Goal: Information Seeking & Learning: Understand process/instructions

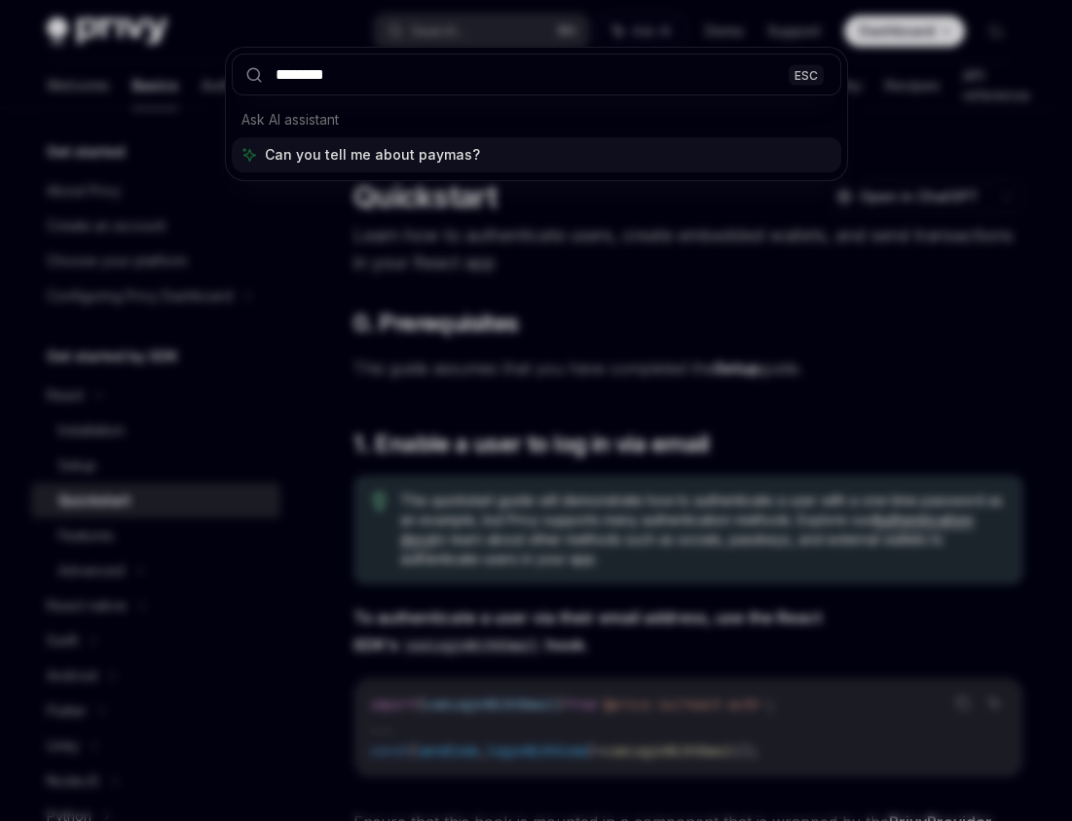
type input "*********"
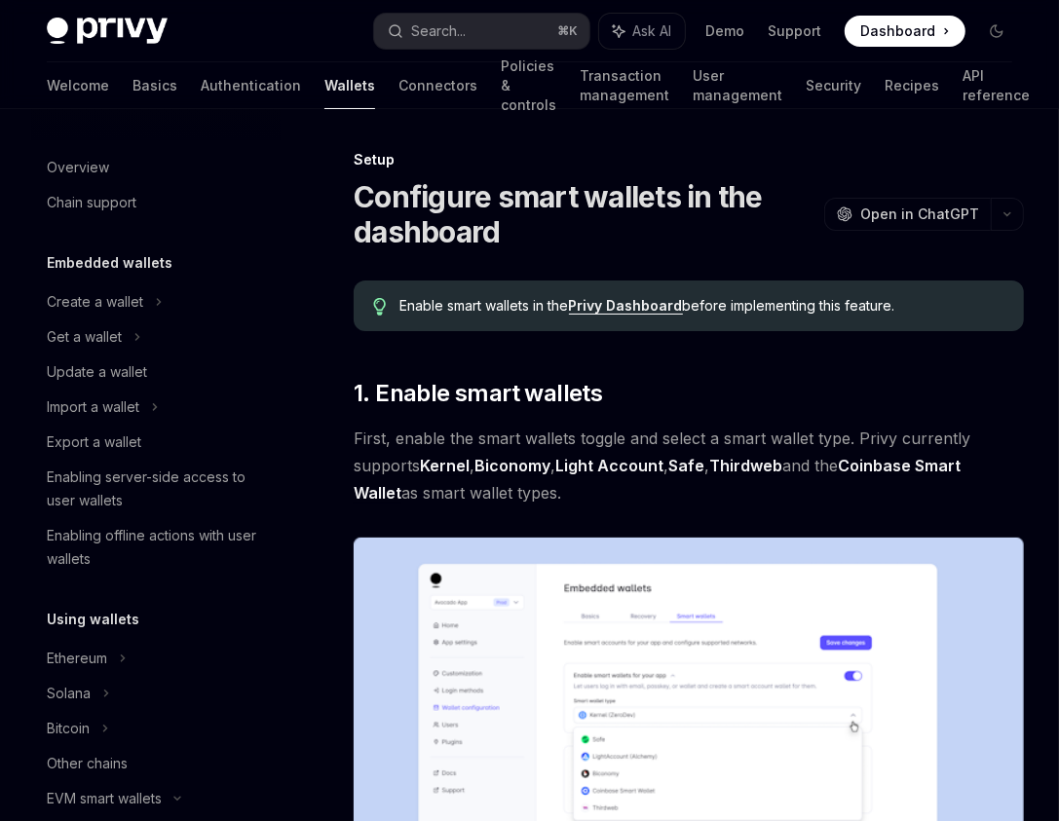
type textarea "*"
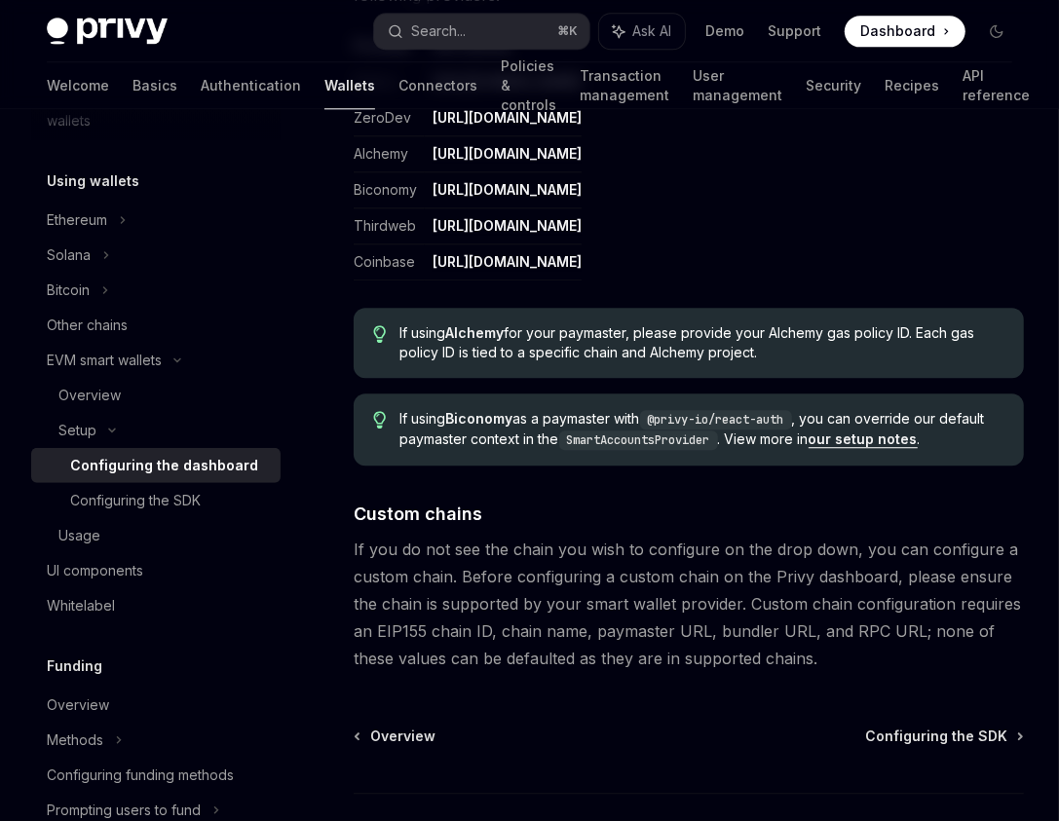
scroll to position [2517, 0]
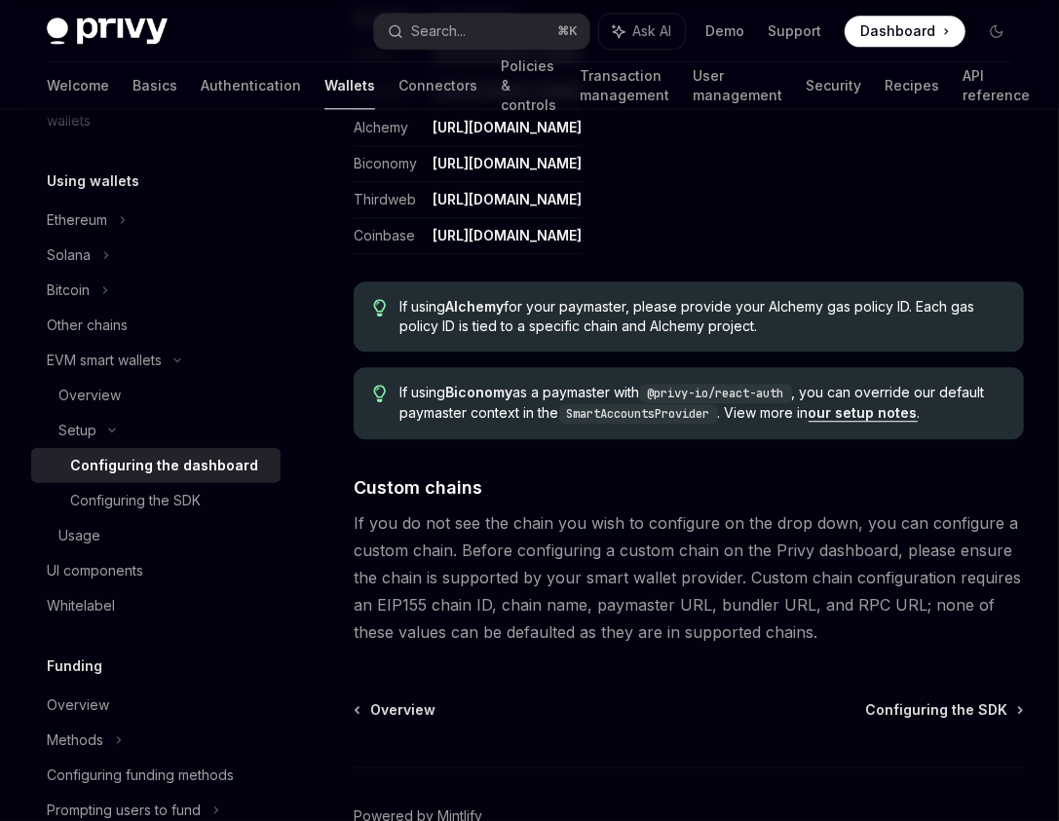
click at [455, 316] on span "If using Alchemy for your paymaster, please provide your Alchemy gas policy ID.…" at bounding box center [702, 316] width 604 height 39
click at [623, 300] on span "If using Alchemy for your paymaster, please provide your Alchemy gas policy ID.…" at bounding box center [702, 316] width 604 height 39
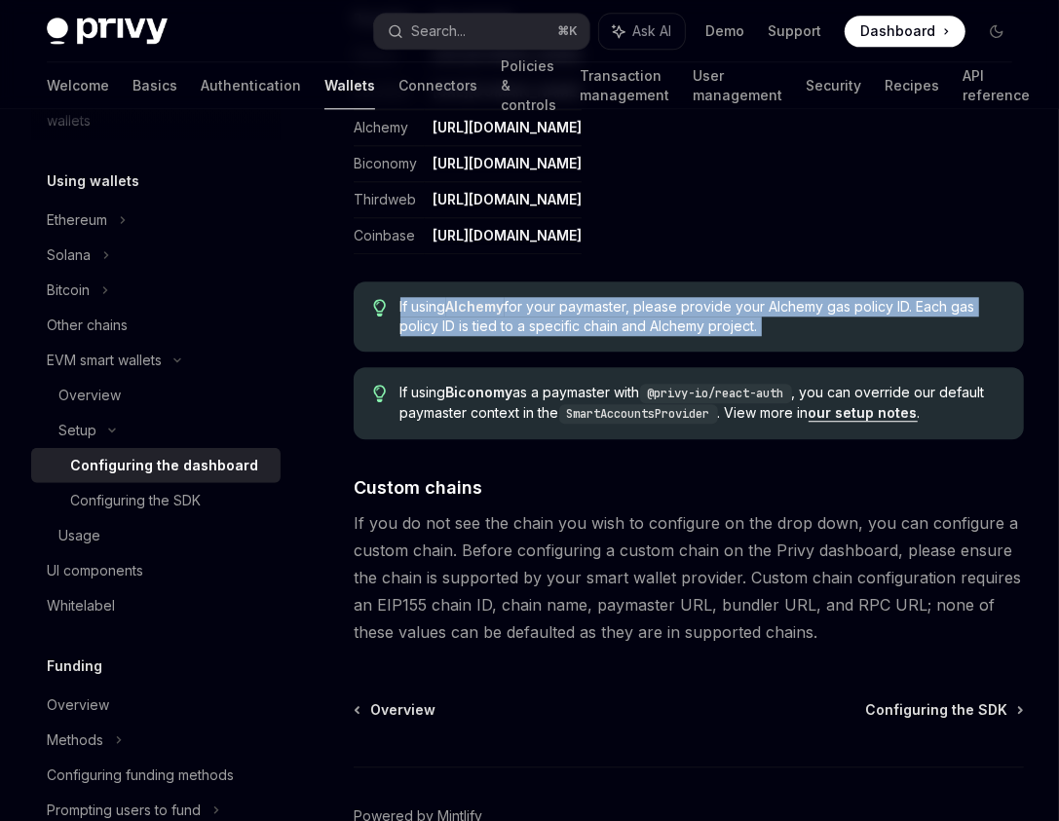
click at [623, 300] on span "If using Alchemy for your paymaster, please provide your Alchemy gas policy ID.…" at bounding box center [702, 316] width 604 height 39
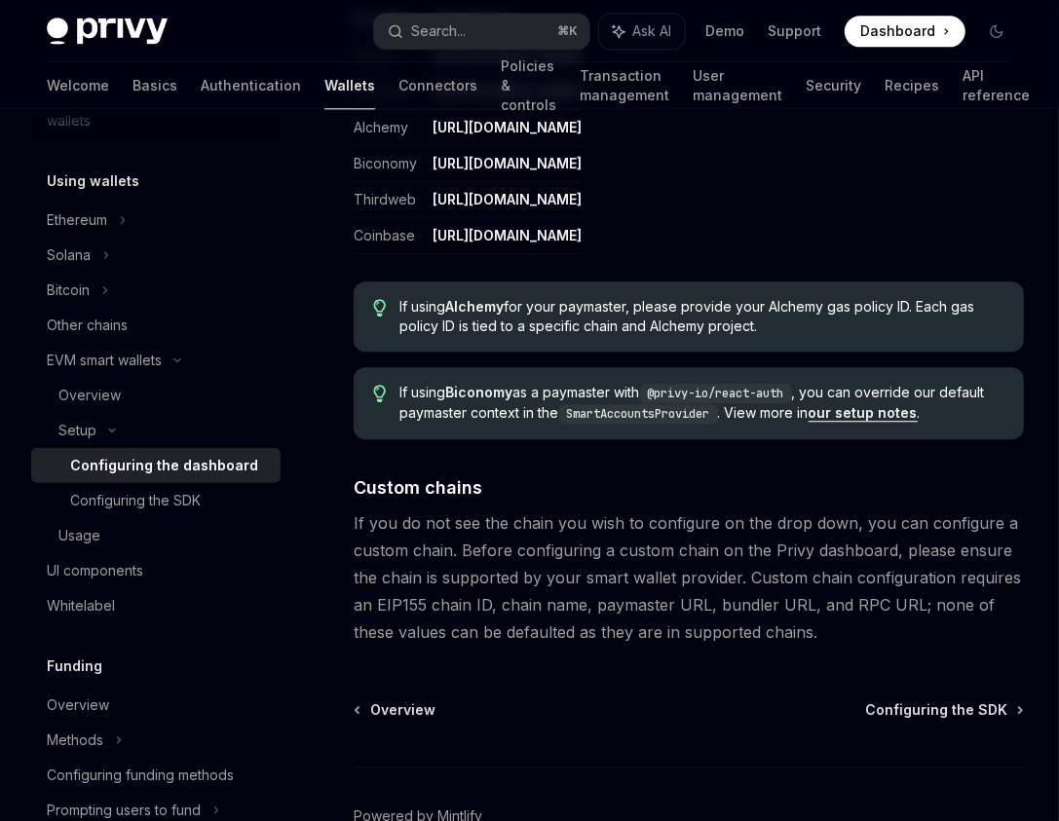
click at [908, 305] on span "If using Alchemy for your paymaster, please provide your Alchemy gas policy ID.…" at bounding box center [702, 316] width 604 height 39
click at [915, 301] on span "If using Alchemy for your paymaster, please provide your Alchemy gas policy ID.…" at bounding box center [702, 316] width 604 height 39
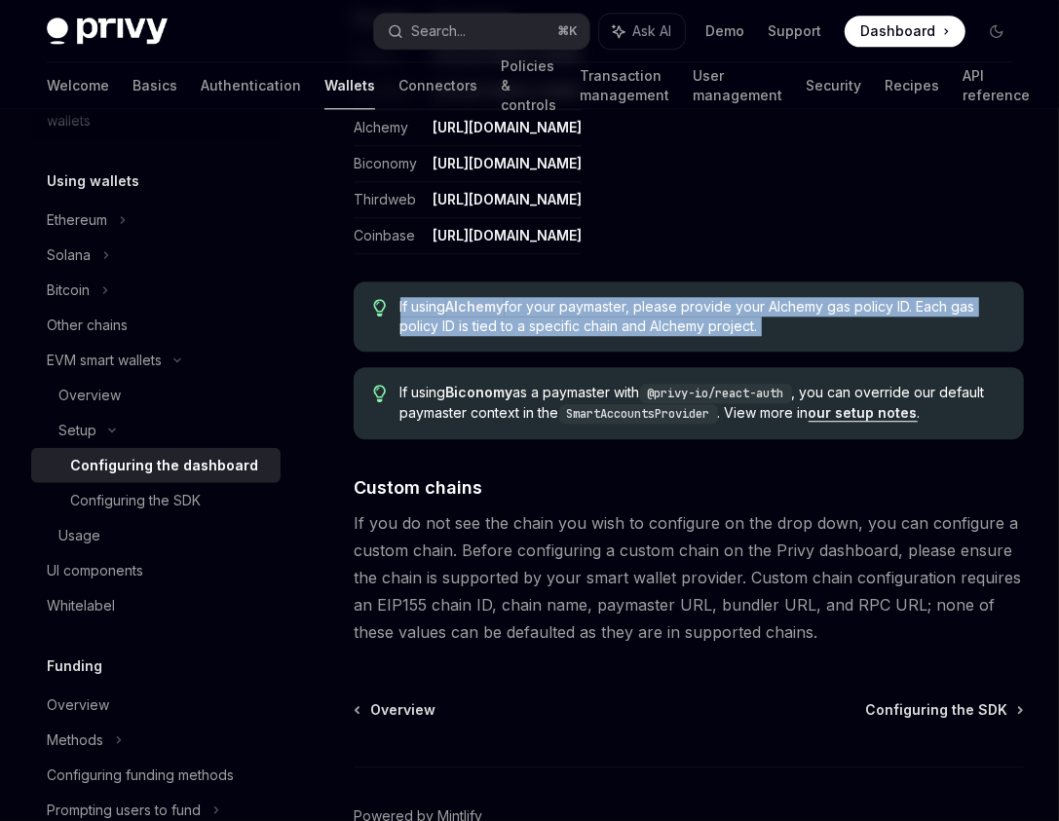
click at [915, 301] on span "If using Alchemy for your paymaster, please provide your Alchemy gas policy ID.…" at bounding box center [702, 316] width 604 height 39
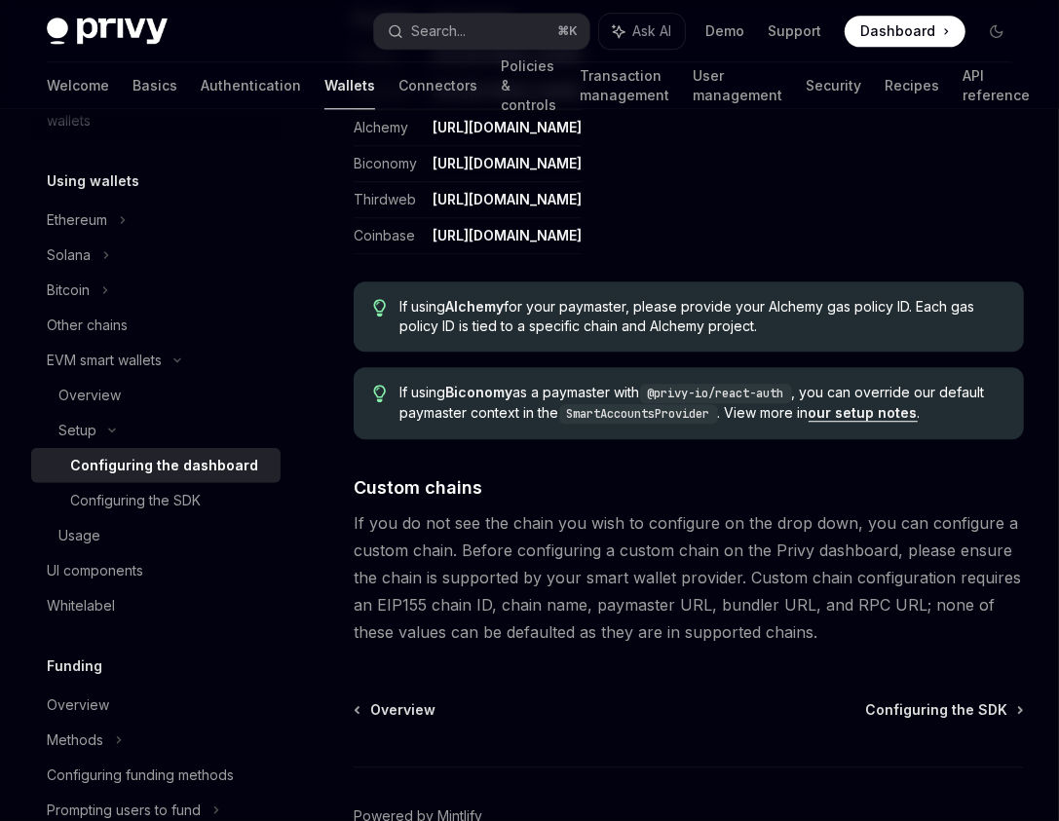
drag, startPoint x: 653, startPoint y: 332, endPoint x: 595, endPoint y: 339, distance: 58.8
click at [644, 335] on div "If using Alchemy for your paymaster, please provide your Alchemy gas policy ID.…" at bounding box center [688, 316] width 670 height 70
click at [449, 337] on div "If using Alchemy for your paymaster, please provide your Alchemy gas policy ID.…" at bounding box center [688, 316] width 670 height 70
click at [445, 331] on span "If using Alchemy for your paymaster, please provide your Alchemy gas policy ID.…" at bounding box center [702, 316] width 604 height 39
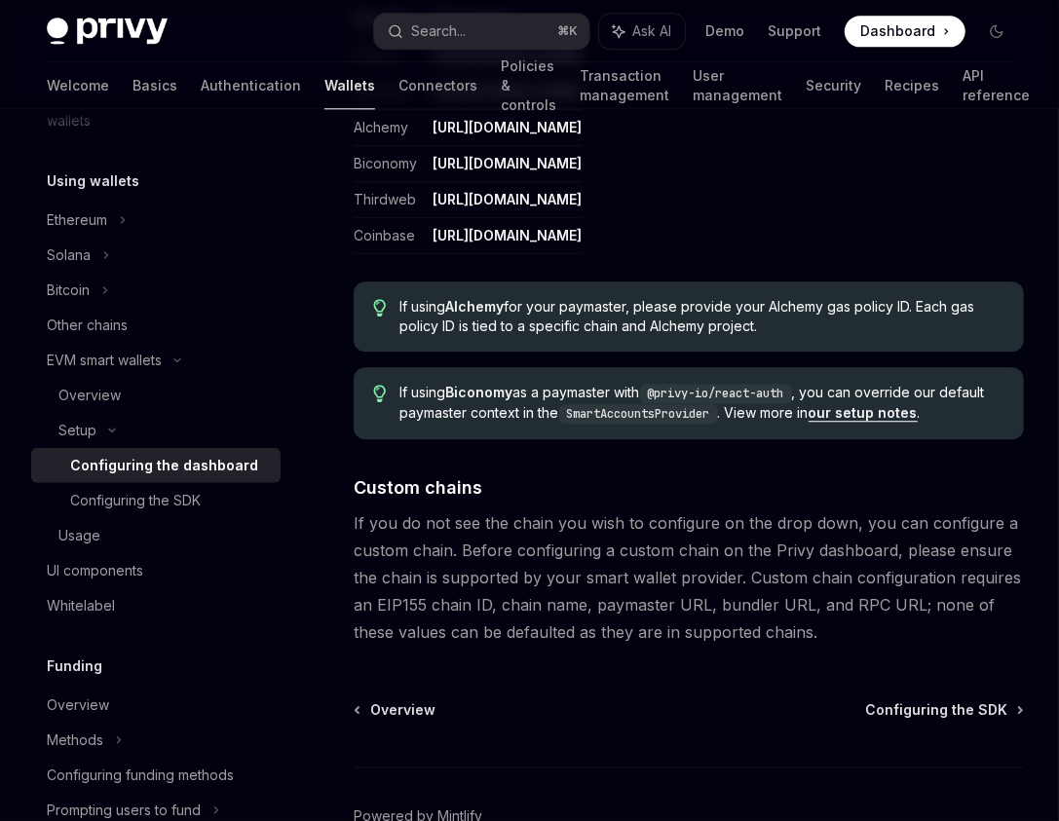
click at [434, 318] on span "If using Alchemy for your paymaster, please provide your Alchemy gas policy ID.…" at bounding box center [702, 316] width 604 height 39
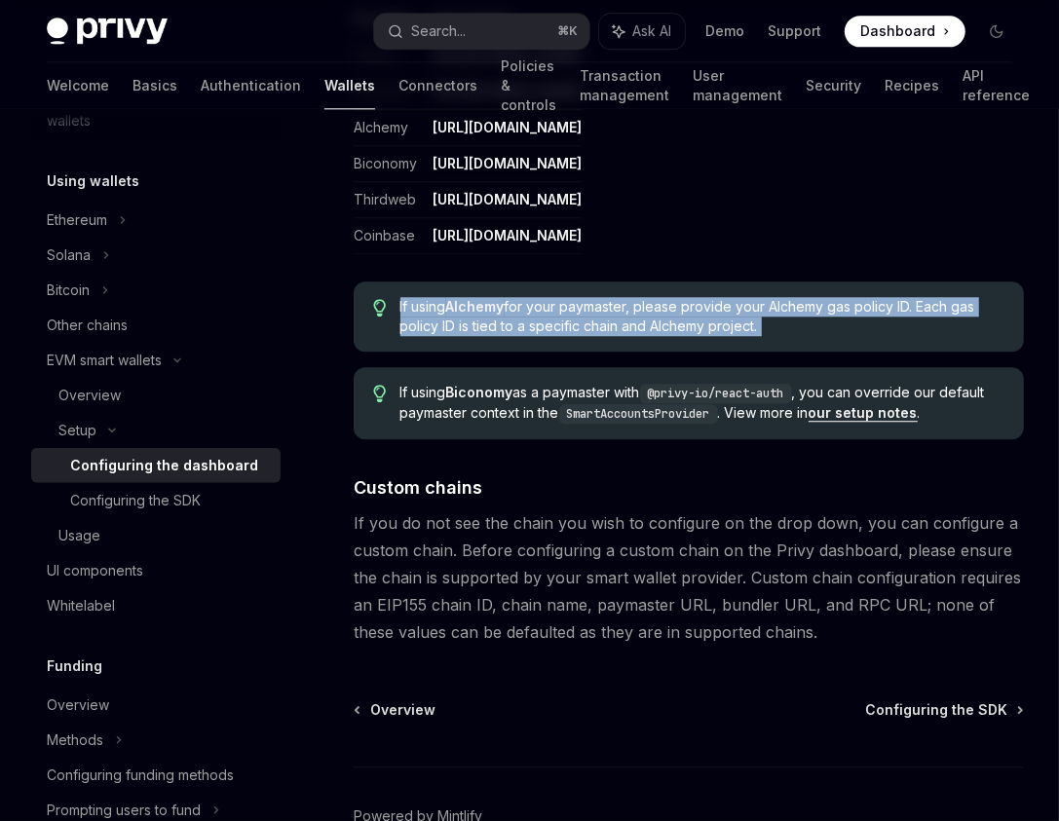
click at [434, 318] on span "If using Alchemy for your paymaster, please provide your Alchemy gas policy ID.…" at bounding box center [702, 316] width 604 height 39
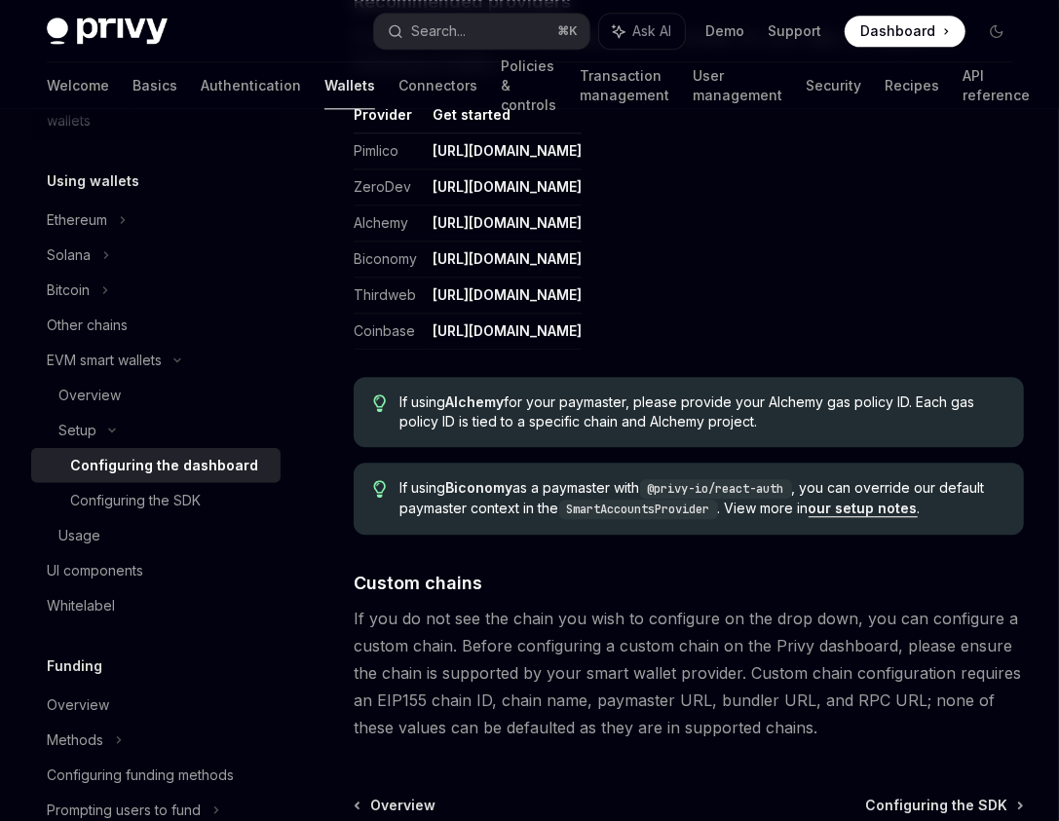
scroll to position [2147, 0]
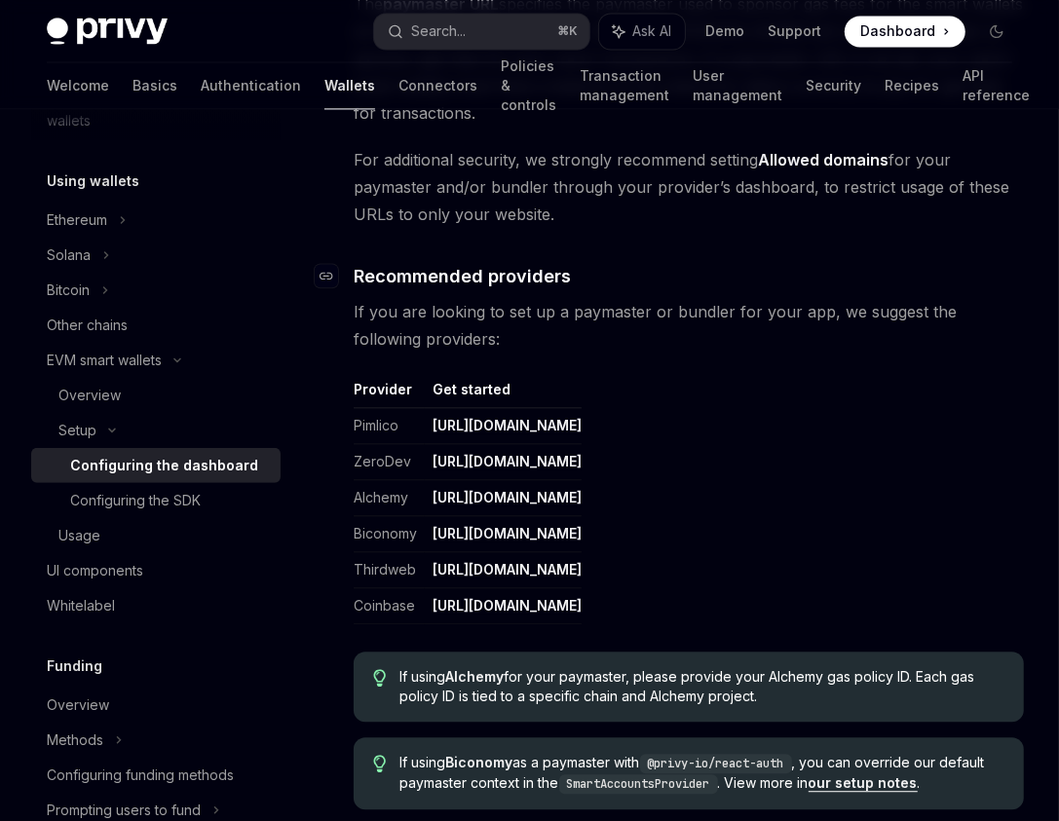
click at [567, 273] on h4 "​ Recommended providers" at bounding box center [688, 276] width 670 height 26
click at [333, 277] on div "Navigate to header" at bounding box center [326, 275] width 23 height 23
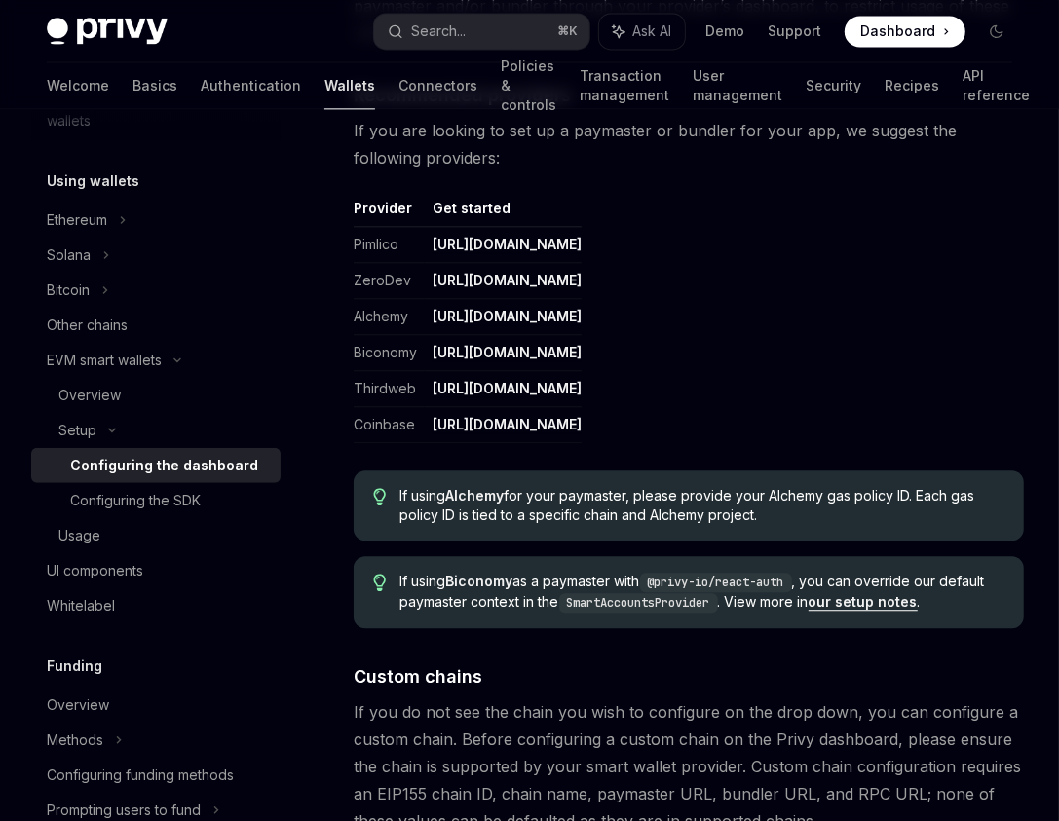
scroll to position [2390, 0]
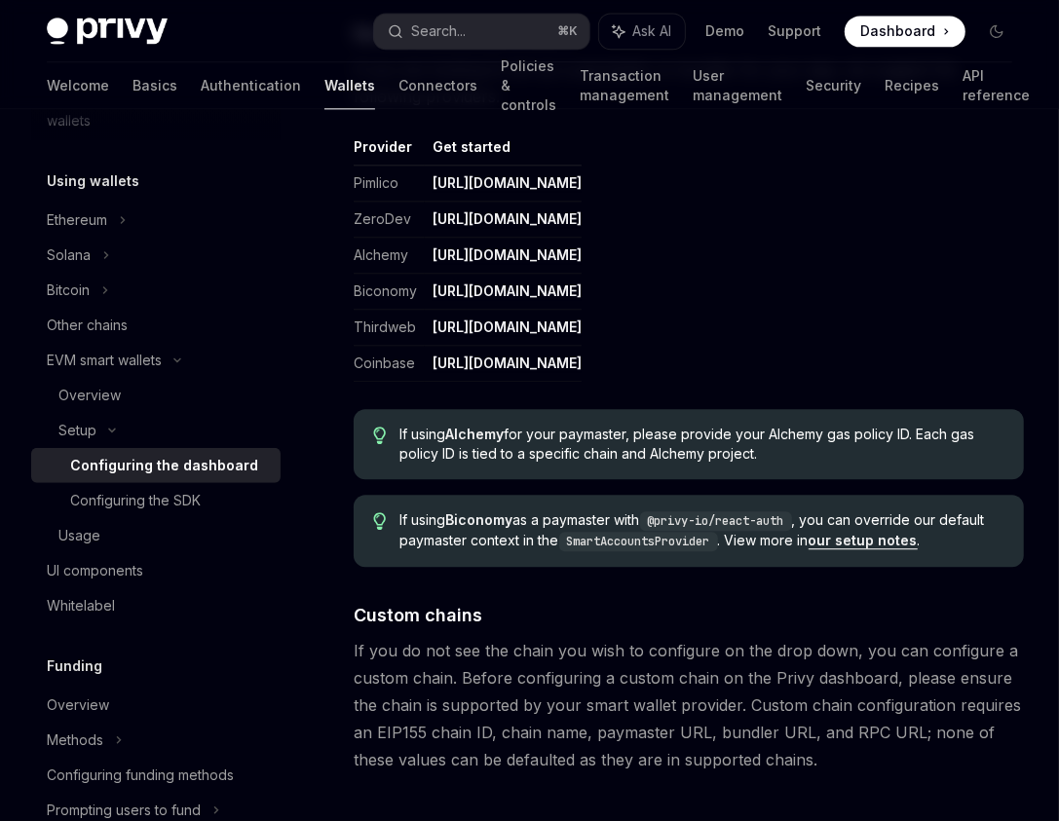
click at [708, 443] on span "If using Alchemy for your paymaster, please provide your Alchemy gas policy ID.…" at bounding box center [702, 444] width 604 height 39
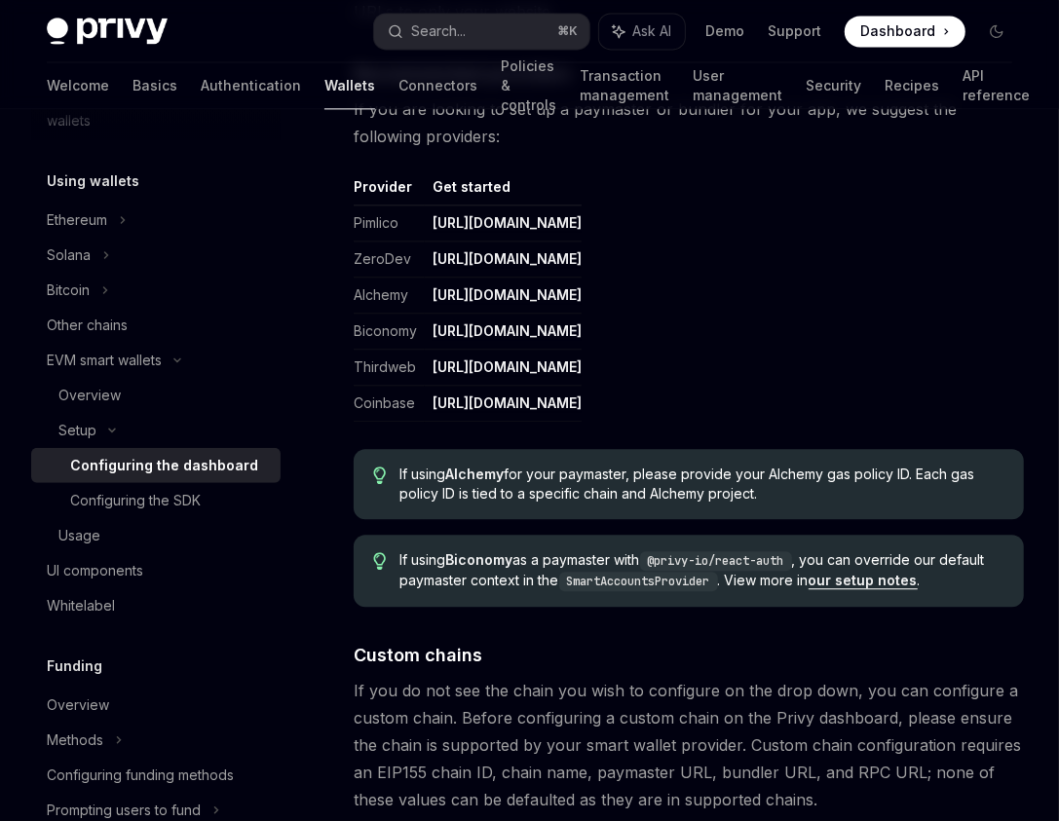
click at [443, 482] on span "If using Alchemy for your paymaster, please provide your Alchemy gas policy ID.…" at bounding box center [702, 484] width 604 height 39
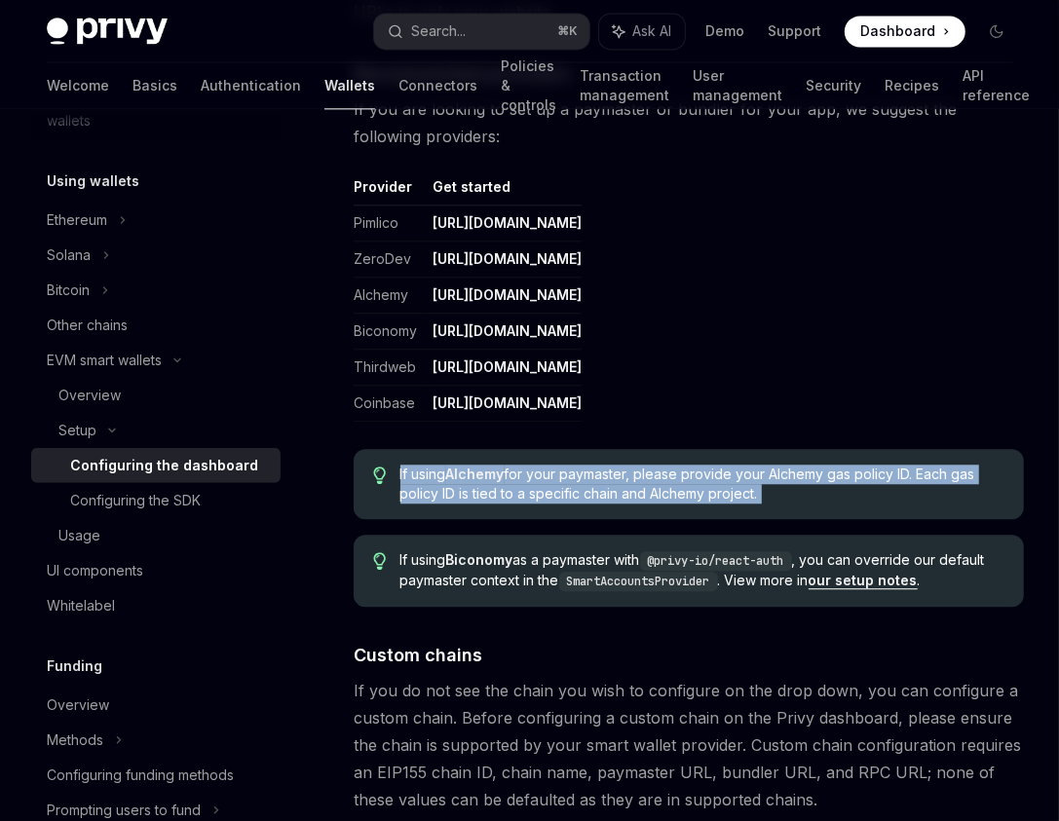
click at [443, 482] on span "If using Alchemy for your paymaster, please provide your Alchemy gas policy ID.…" at bounding box center [702, 484] width 604 height 39
copy div "If using Alchemy for your paymaster, please provide your Alchemy gas policy ID.…"
click at [443, 38] on div "Search..." at bounding box center [438, 30] width 55 height 23
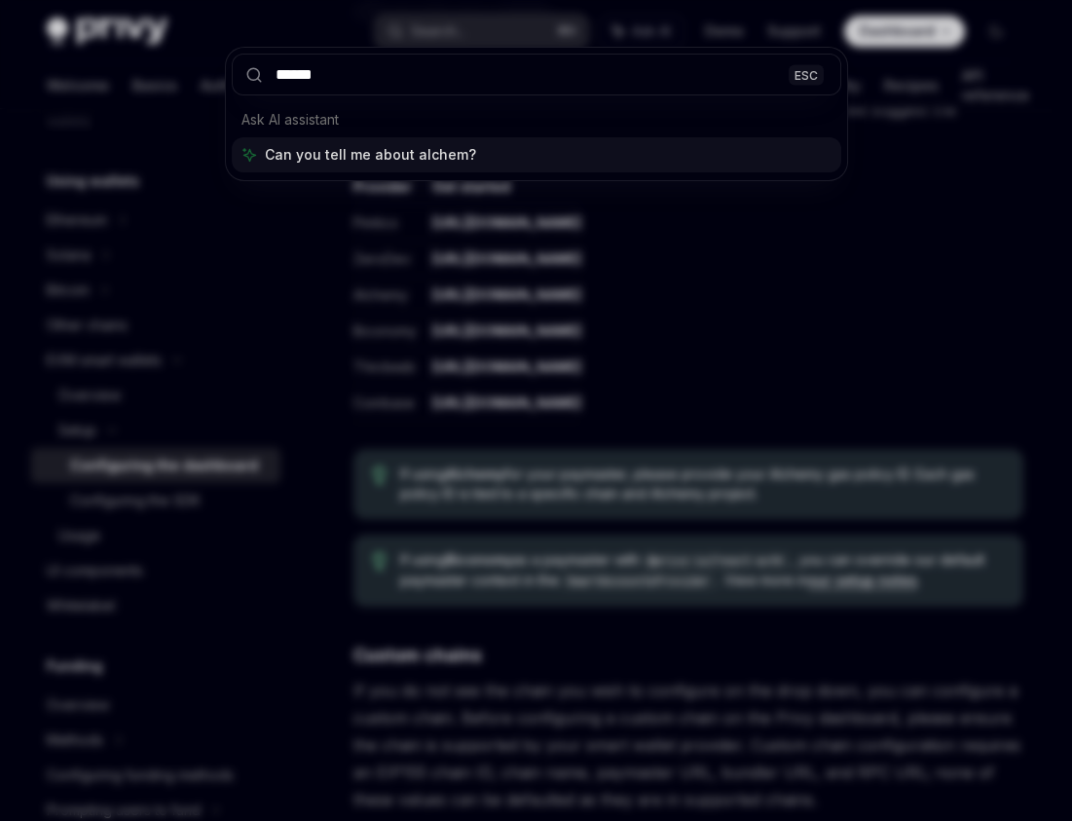
type input "*******"
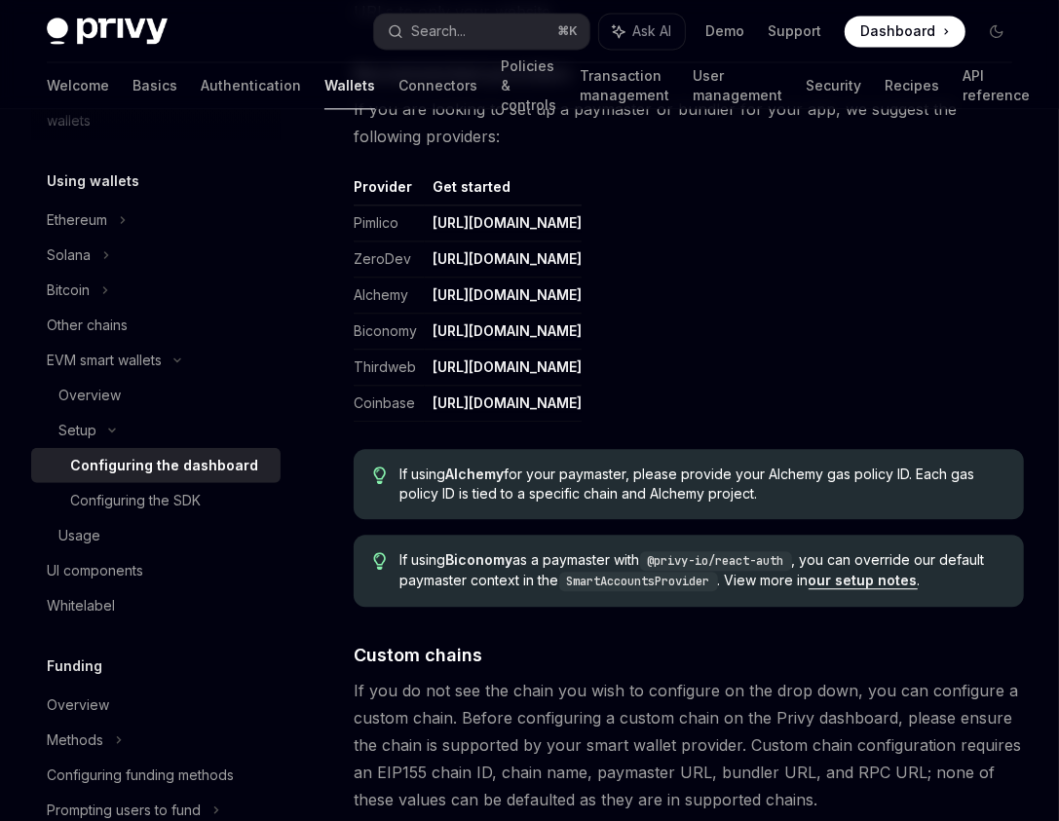
type textarea "*"
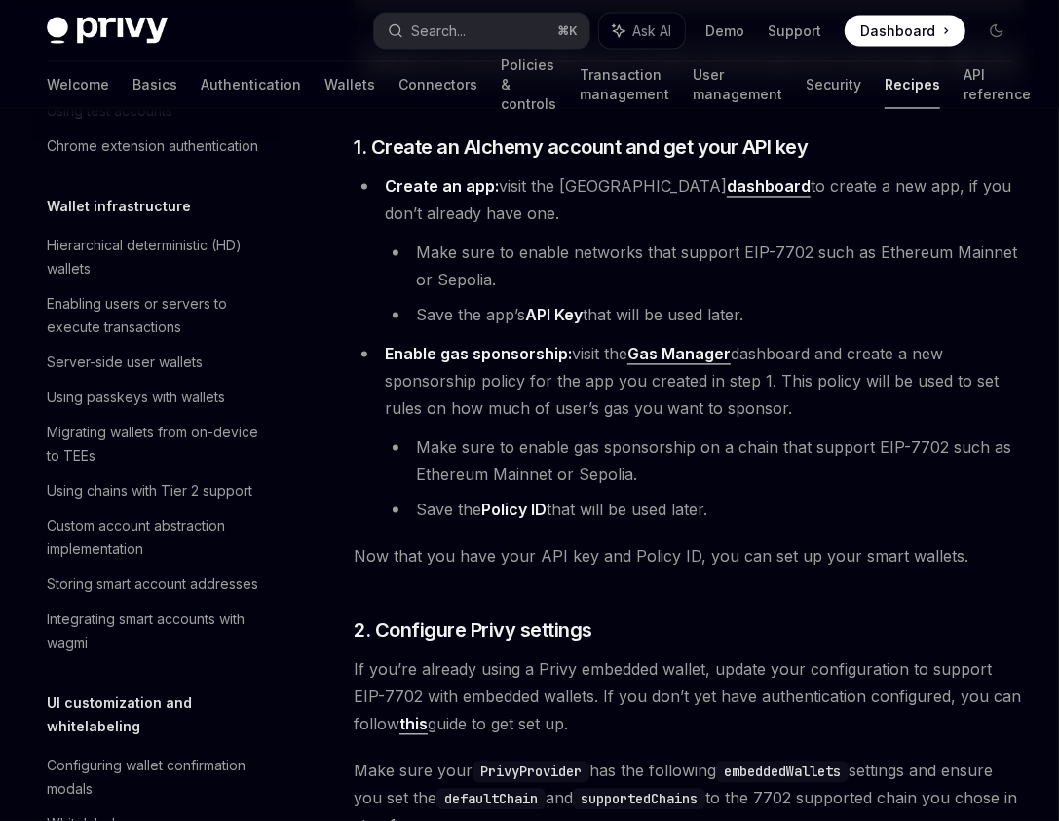
scroll to position [1702, 0]
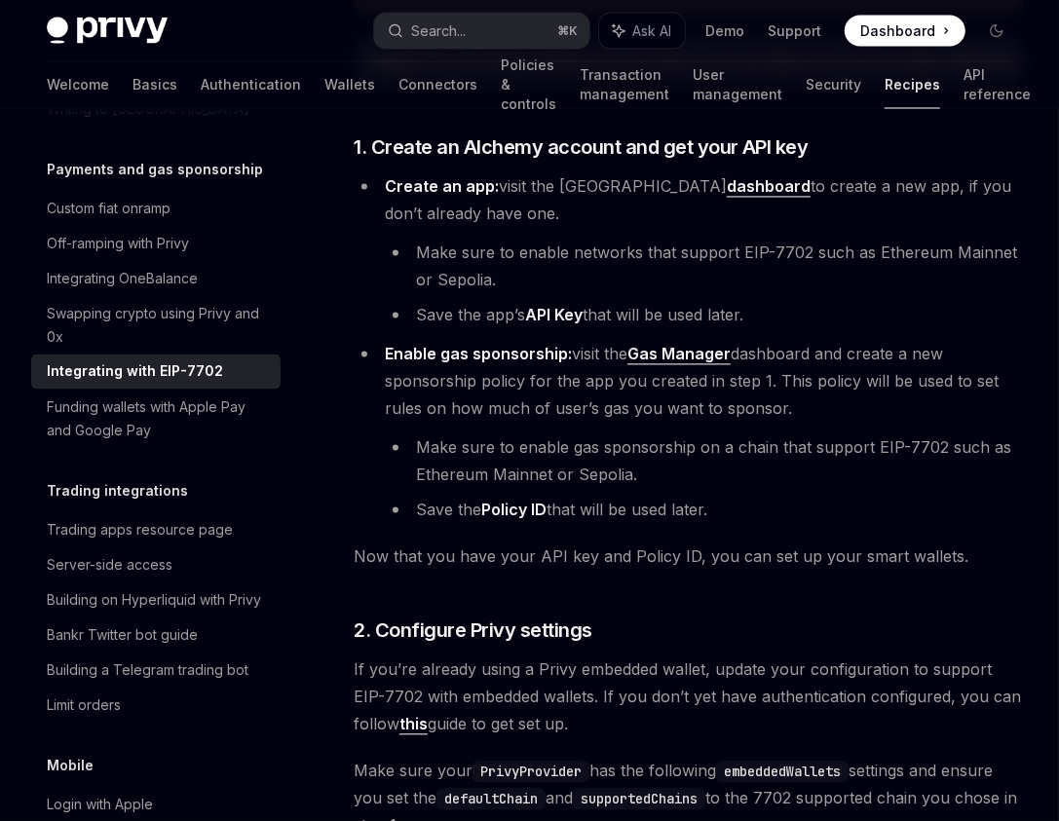
click at [509, 520] on strong "Policy ID" at bounding box center [513, 510] width 65 height 19
drag, startPoint x: 509, startPoint y: 521, endPoint x: 557, endPoint y: 519, distance: 47.8
click at [557, 519] on li "Save the Policy ID that will be used later." at bounding box center [704, 510] width 639 height 27
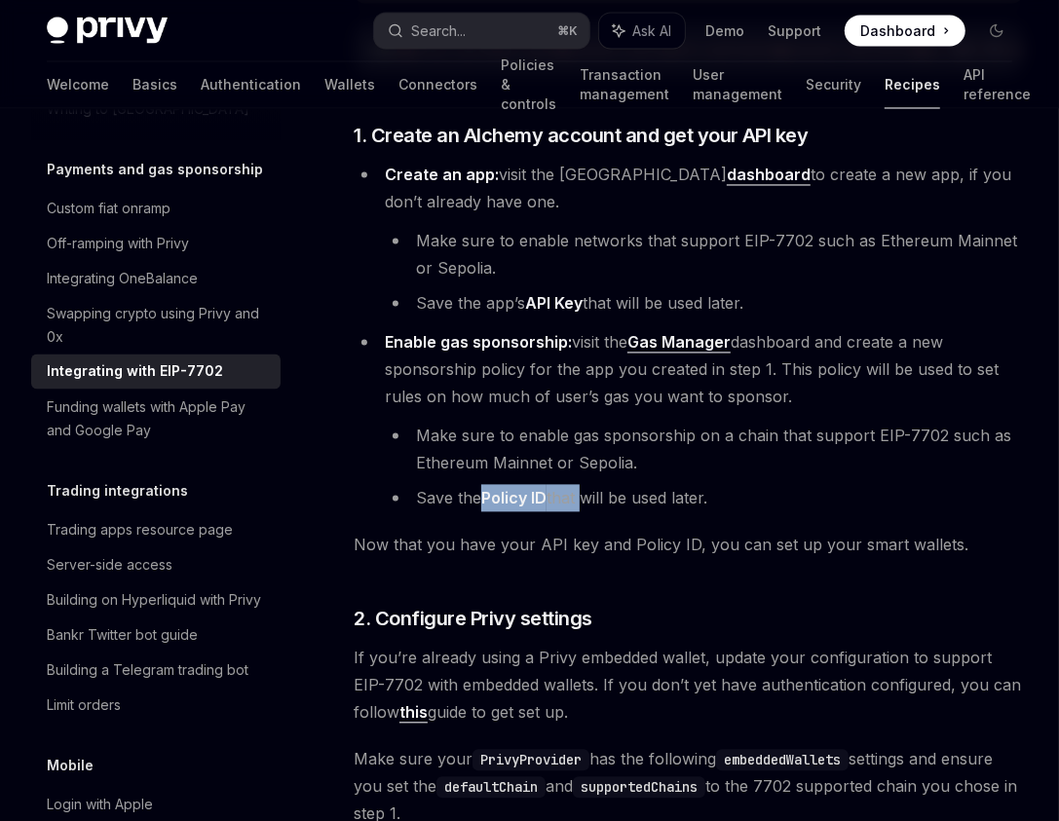
copy li "Policy ID that"
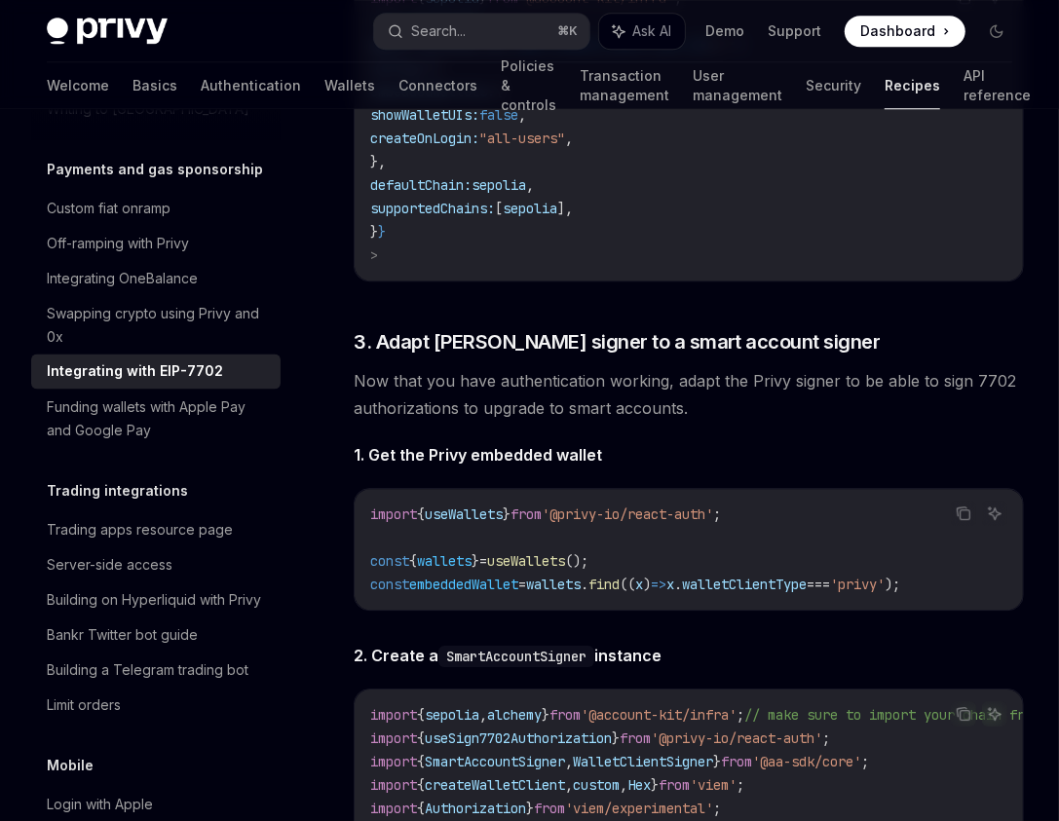
scroll to position [2871, 0]
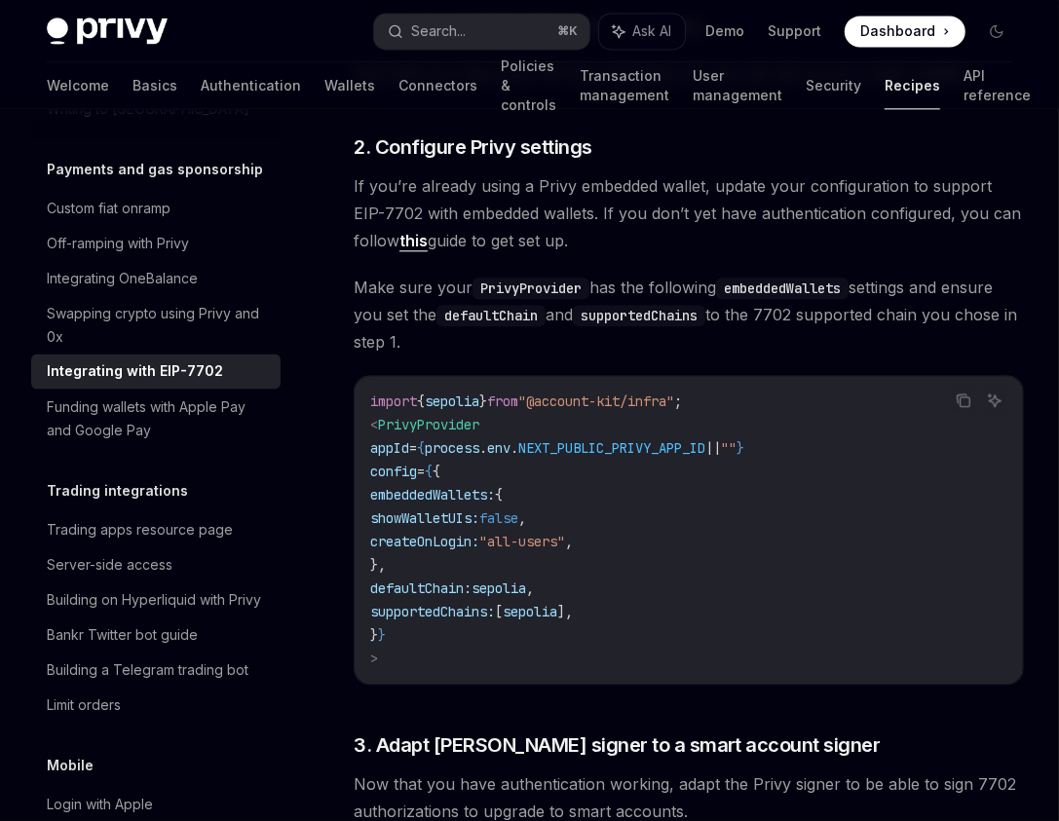
click at [686, 556] on code "import { sepolia } from "@account-kit/infra" ; < PrivyProvider appId = { proces…" at bounding box center [688, 530] width 637 height 280
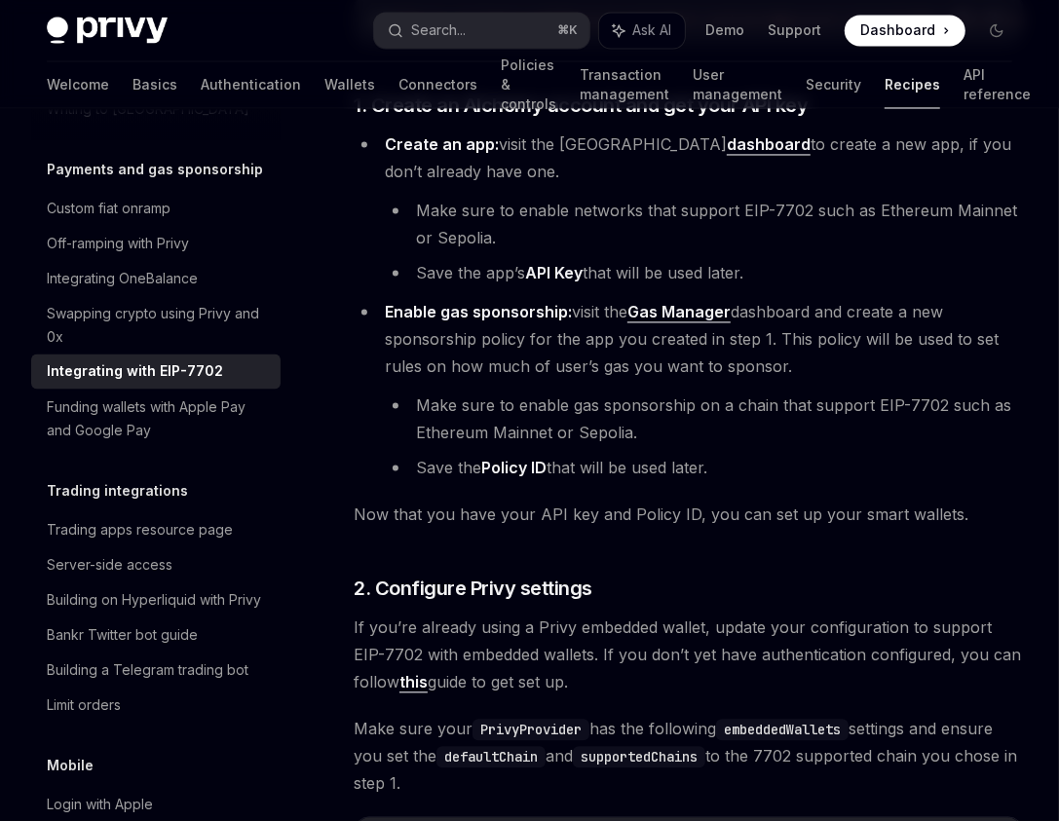
scroll to position [1797, 0]
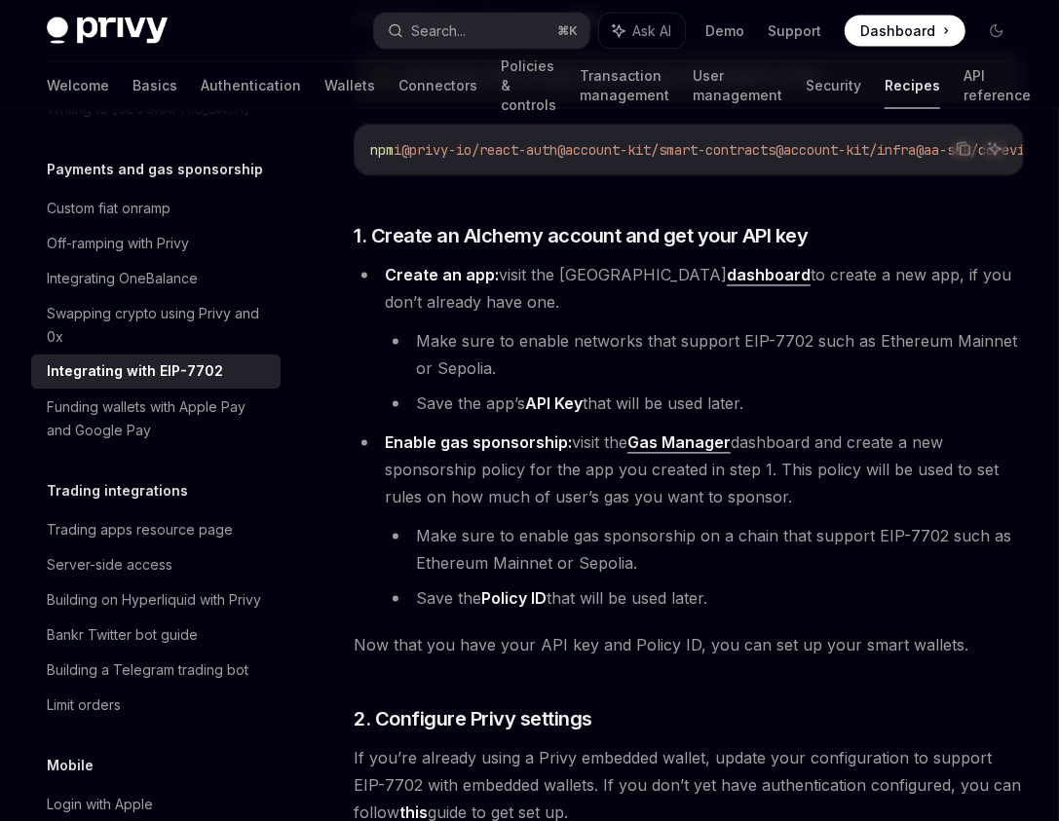
click at [667, 507] on span "Enable gas sponsorship: visit the Gas Manager dashboard and create a new sponso…" at bounding box center [692, 470] width 614 height 74
click at [502, 609] on strong "Policy ID" at bounding box center [513, 598] width 65 height 19
drag, startPoint x: 508, startPoint y: 614, endPoint x: 537, endPoint y: 616, distance: 28.4
click at [537, 609] on strong "Policy ID" at bounding box center [513, 598] width 65 height 19
copy strong "Policy ID"
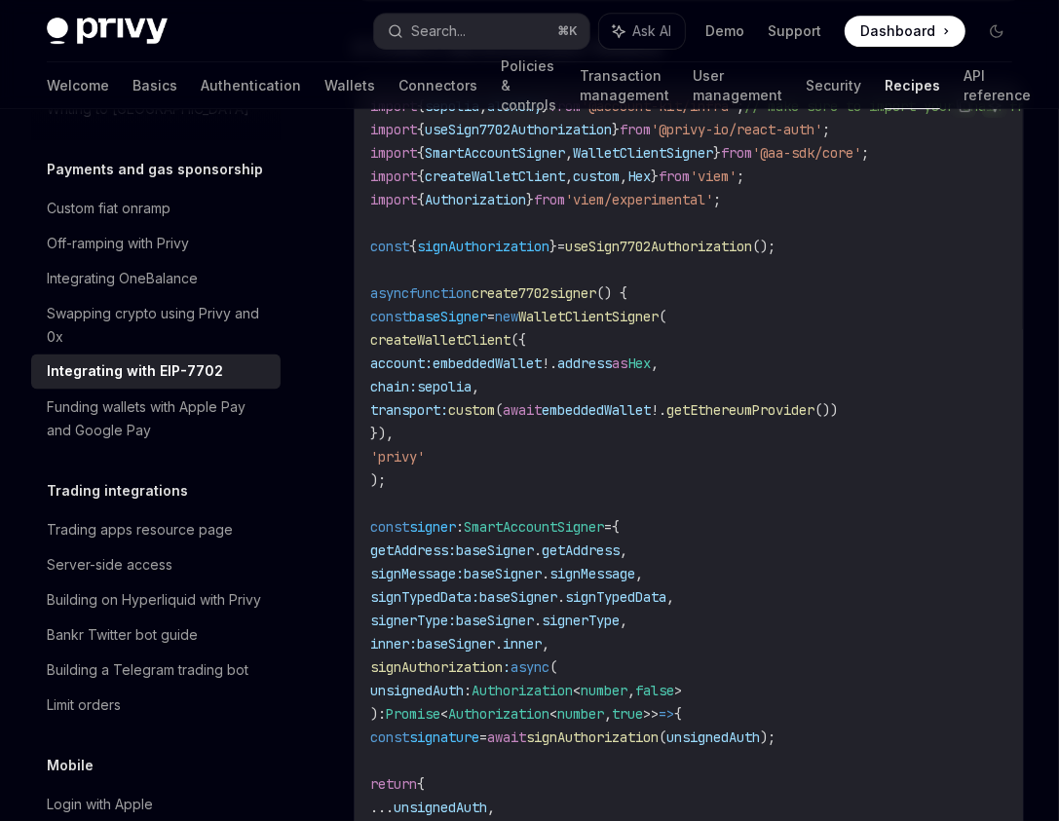
scroll to position [3283, 0]
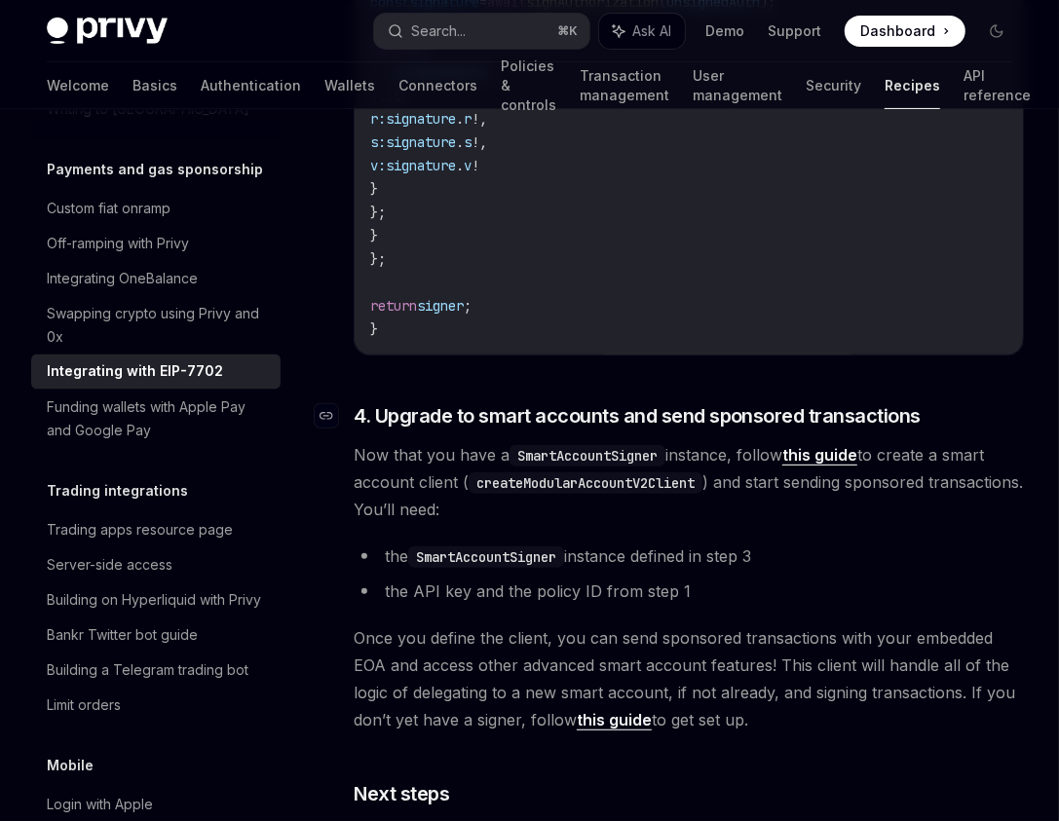
click at [908, 429] on span "4. Upgrade to smart accounts and send sponsored transactions" at bounding box center [636, 415] width 567 height 27
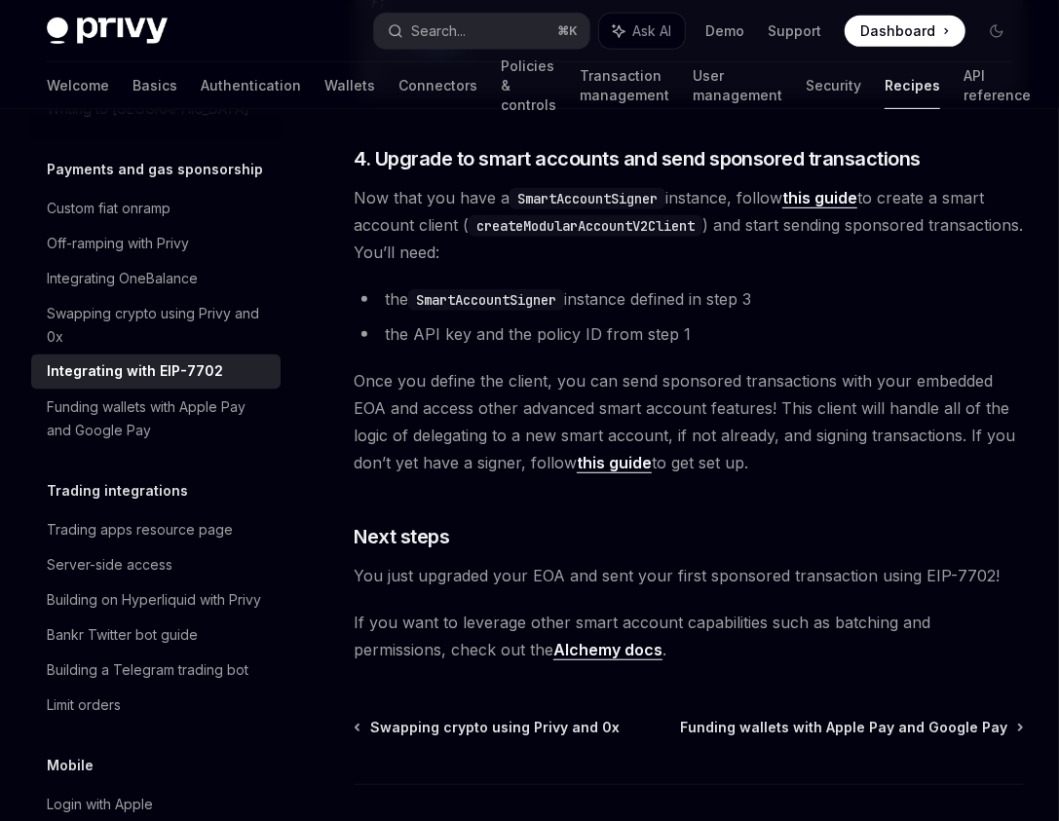
scroll to position [4399, 0]
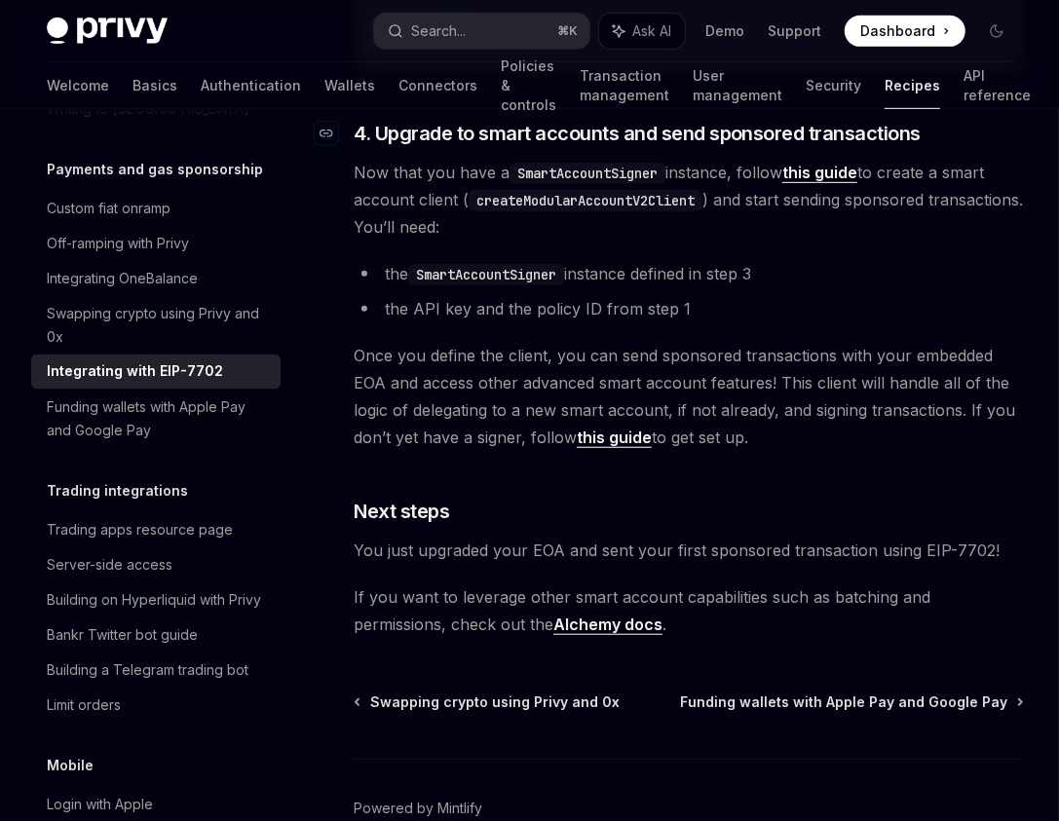
click at [920, 147] on span "4. Upgrade to smart accounts and send sponsored transactions" at bounding box center [636, 133] width 567 height 27
click at [334, 145] on div "Navigate to header" at bounding box center [326, 133] width 23 height 23
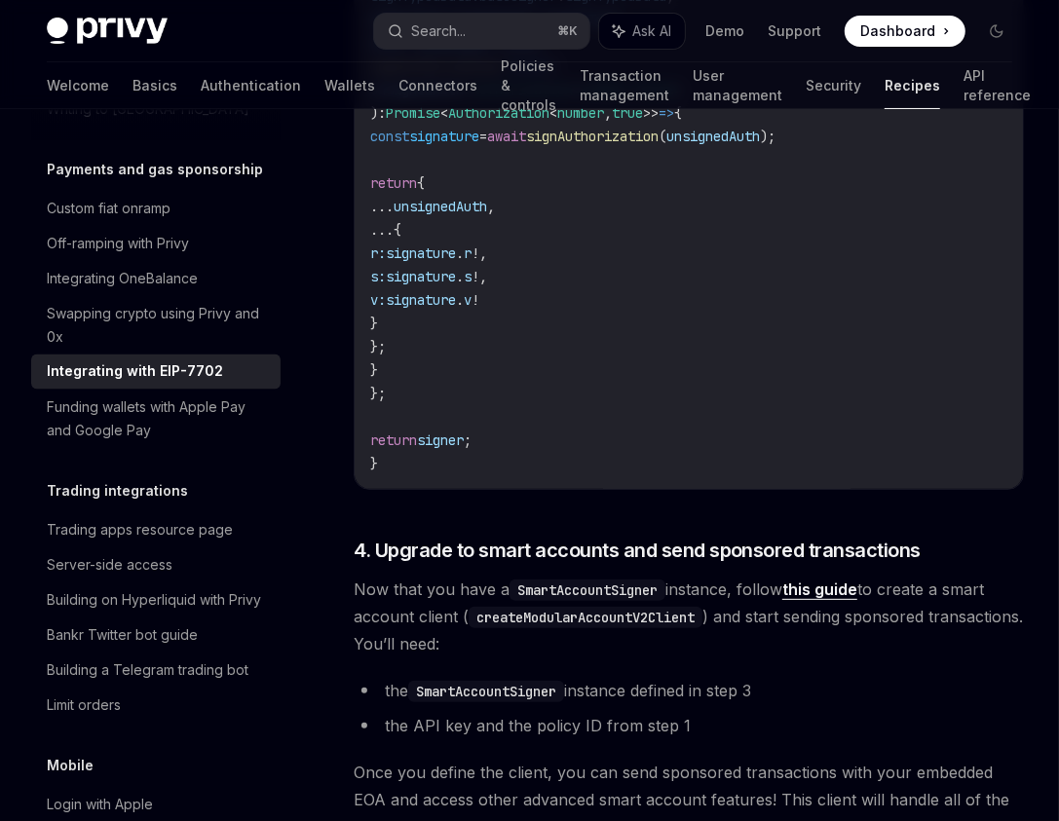
scroll to position [3993, 0]
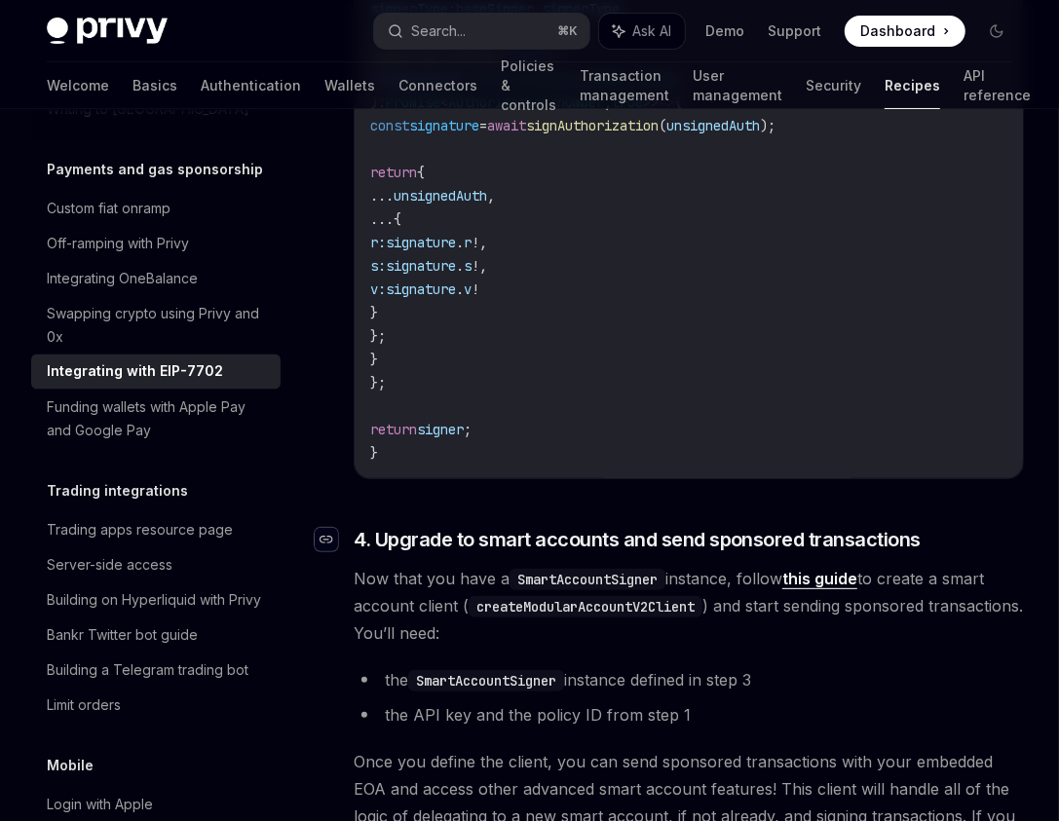
click at [335, 551] on div "Navigate to header" at bounding box center [326, 539] width 23 height 23
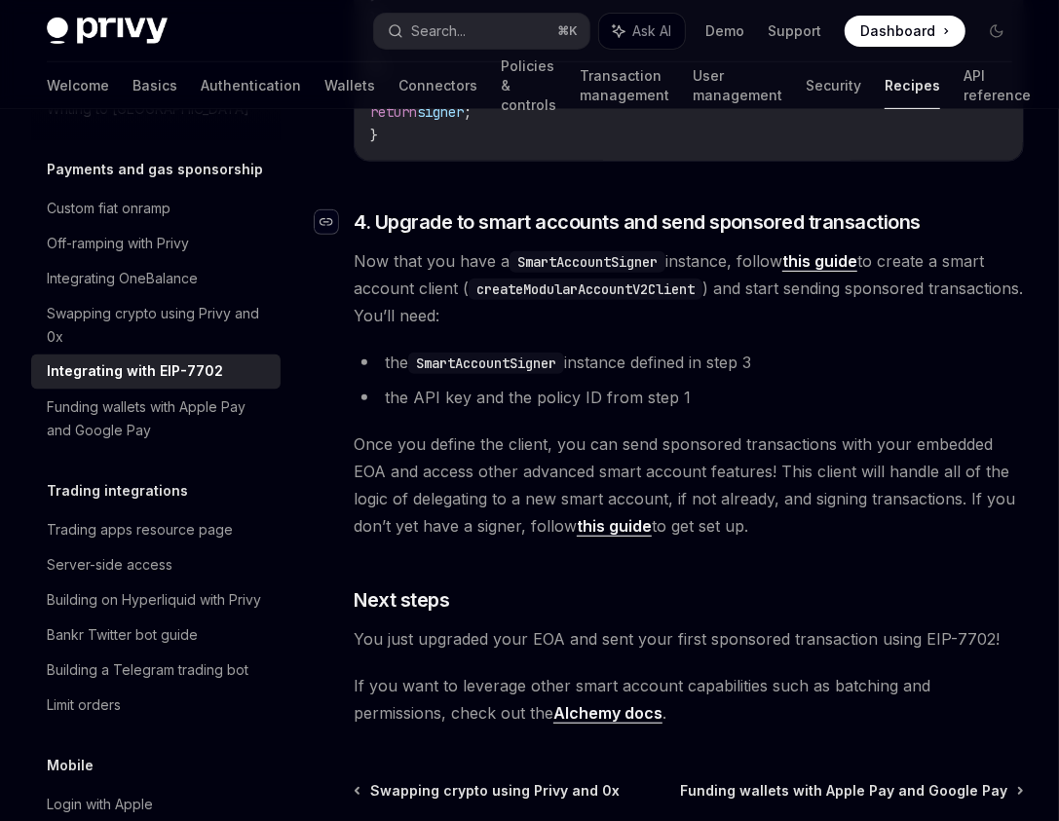
scroll to position [4399, 0]
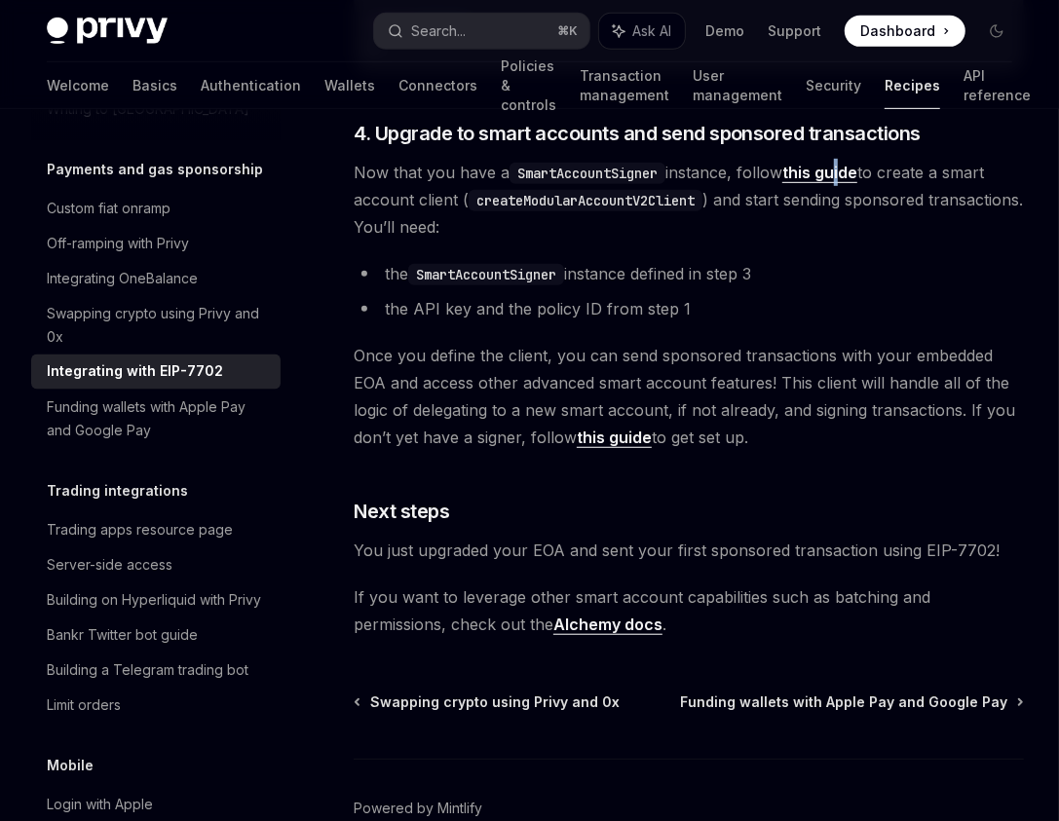
click at [847, 209] on span "Now that you have a SmartAccountSigner instance, follow this guide to create a …" at bounding box center [688, 200] width 670 height 82
click at [847, 183] on link "this guide" at bounding box center [819, 173] width 75 height 20
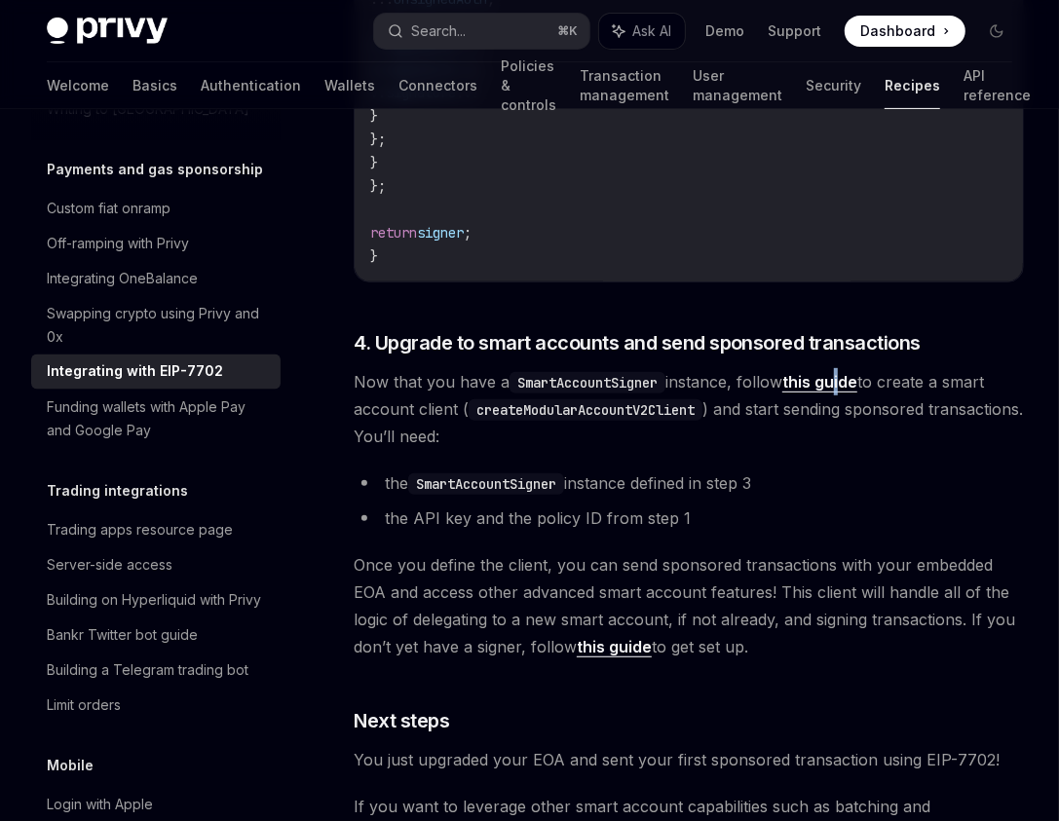
scroll to position [4167, 0]
